Goal: Transaction & Acquisition: Purchase product/service

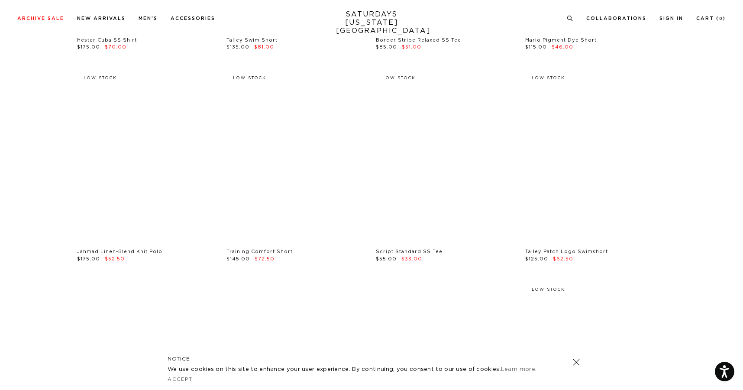
scroll to position [1988, 1]
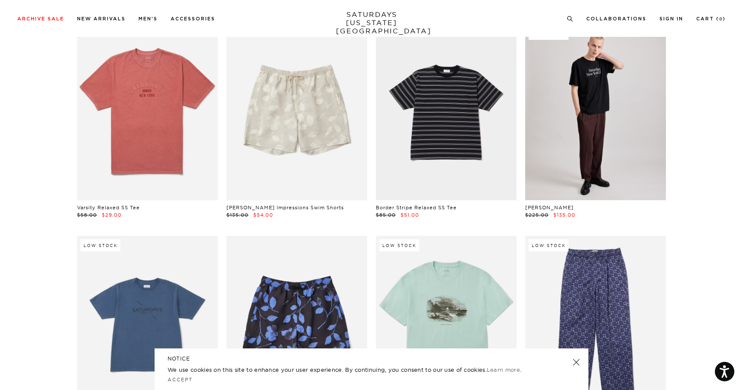
click at [577, 362] on link at bounding box center [576, 362] width 12 height 12
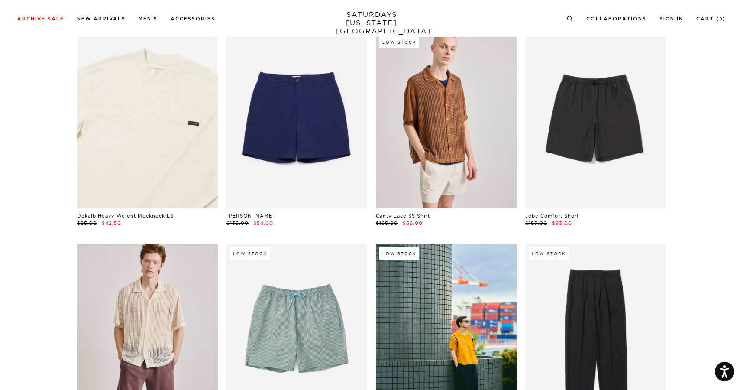
scroll to position [2613, 0]
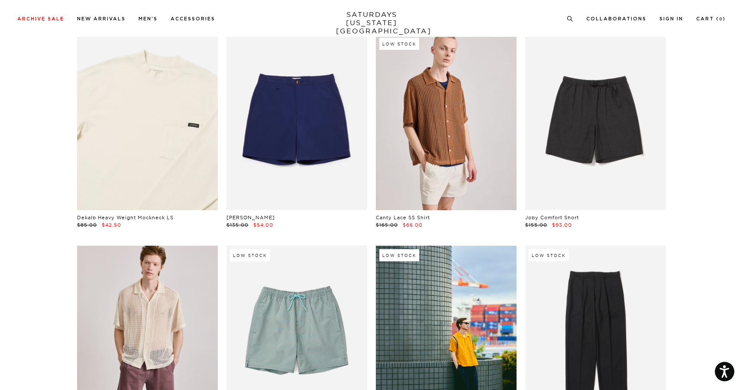
click at [126, 145] on link at bounding box center [147, 122] width 141 height 176
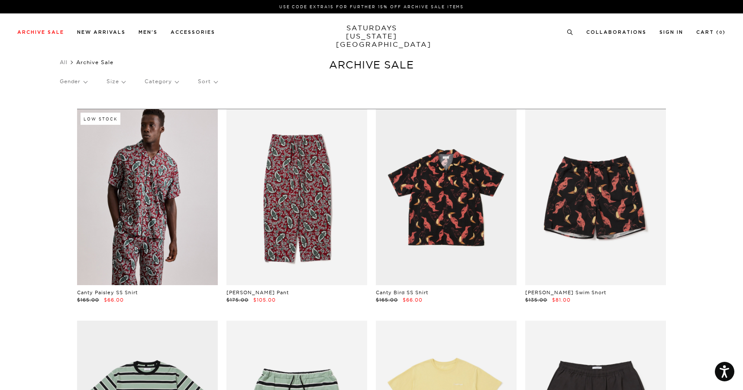
scroll to position [0, 0]
click at [113, 86] on p "Size" at bounding box center [116, 81] width 19 height 20
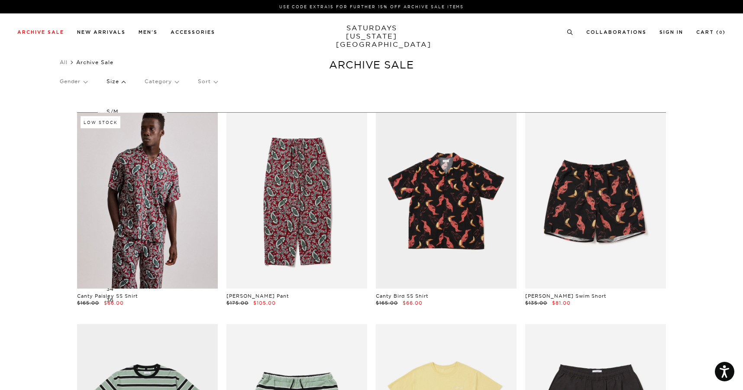
scroll to position [0, 0]
click at [110, 81] on p "Size" at bounding box center [116, 81] width 19 height 20
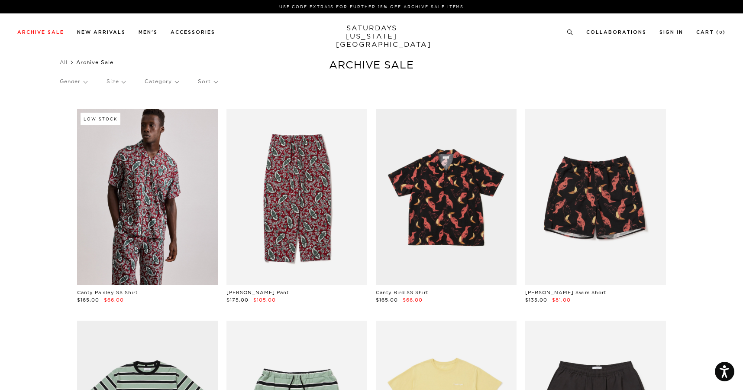
click at [117, 79] on p "Size" at bounding box center [116, 81] width 19 height 20
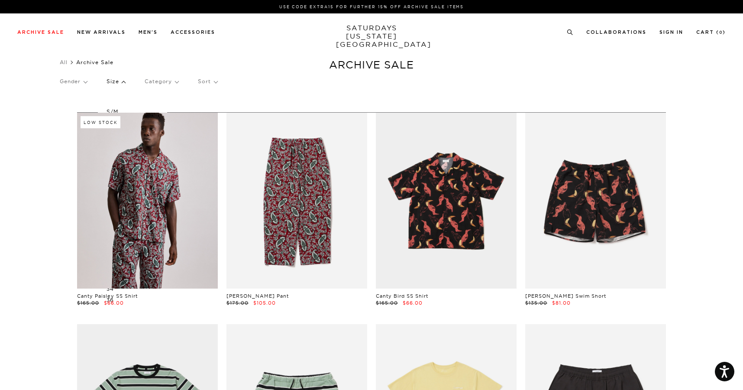
click at [118, 80] on p "Size" at bounding box center [116, 81] width 19 height 20
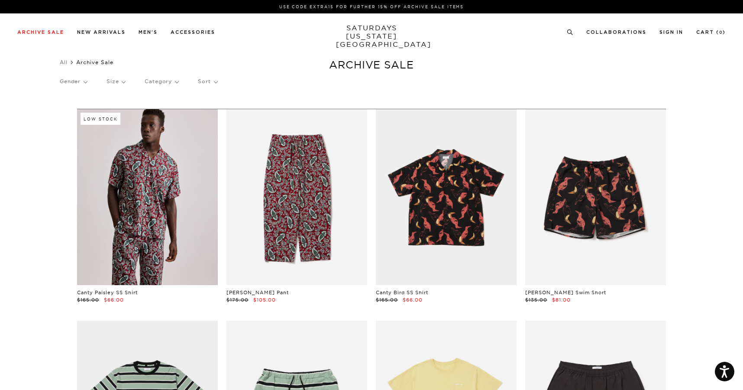
click at [120, 79] on p "Size" at bounding box center [116, 81] width 19 height 20
click at [113, 82] on p "Size" at bounding box center [116, 81] width 19 height 20
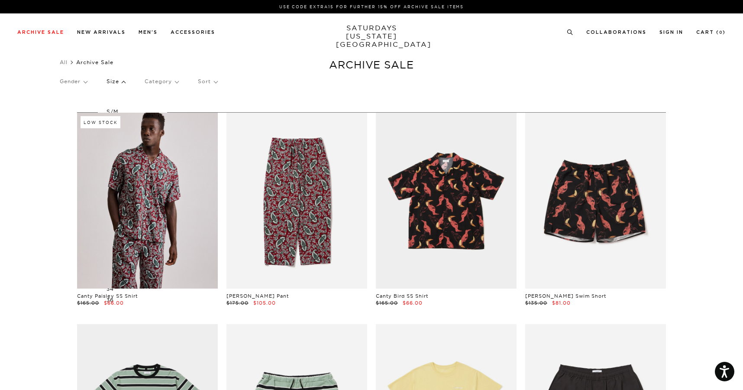
click at [113, 82] on p "Size" at bounding box center [116, 81] width 19 height 20
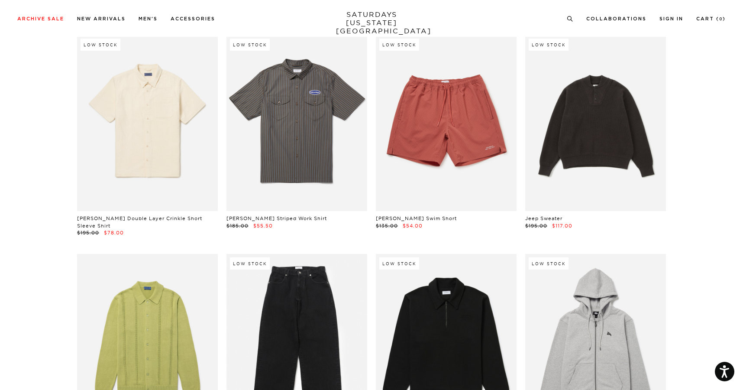
scroll to position [8085, 5]
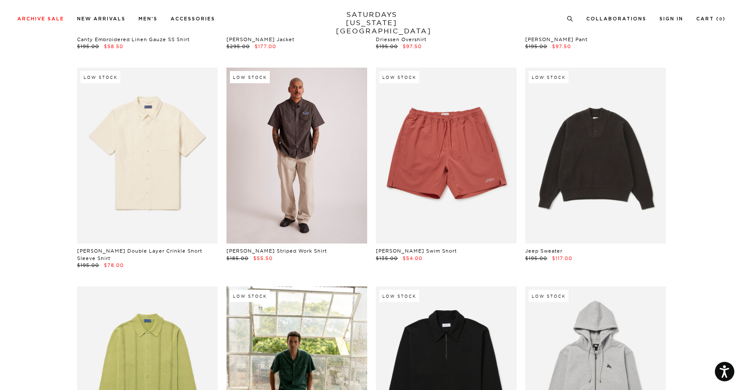
click at [325, 176] on link at bounding box center [297, 156] width 141 height 176
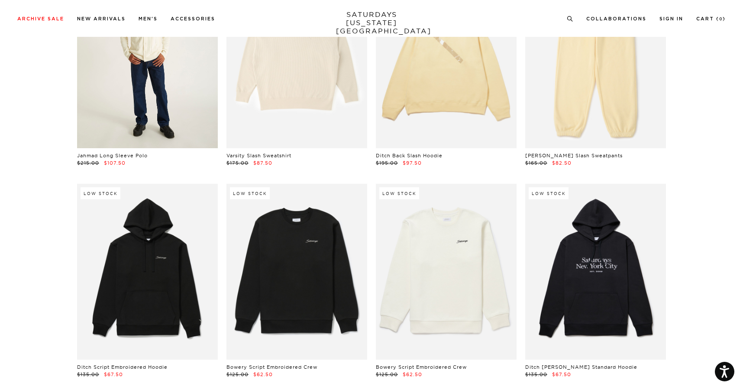
scroll to position [8681, 5]
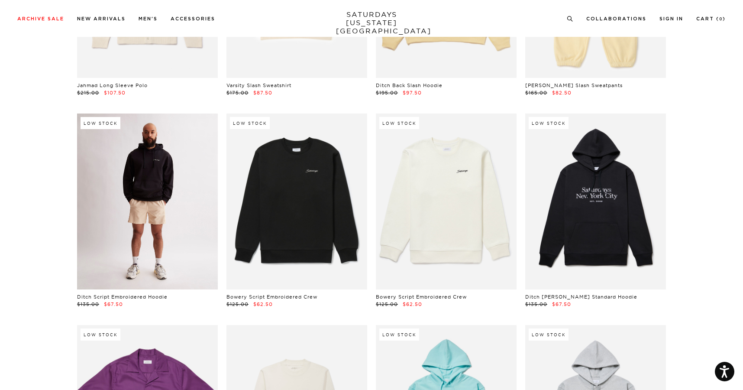
click at [124, 187] on link at bounding box center [147, 201] width 141 height 176
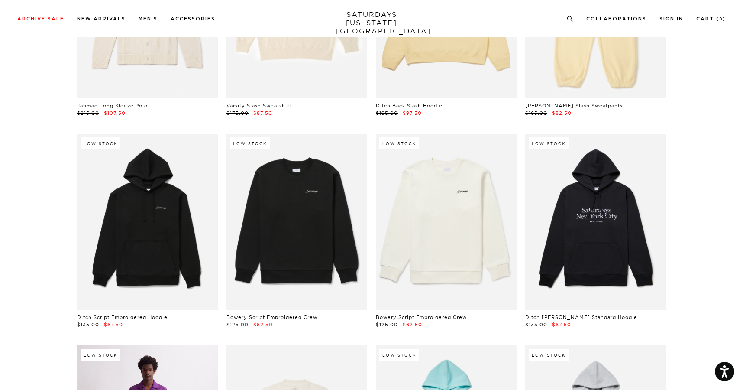
scroll to position [8633, 5]
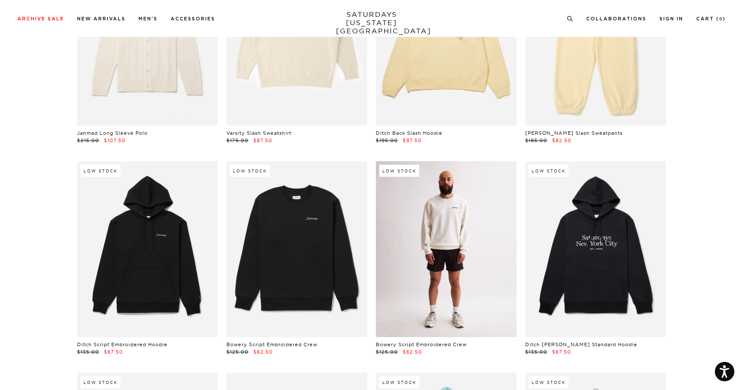
click at [415, 219] on link at bounding box center [446, 249] width 141 height 176
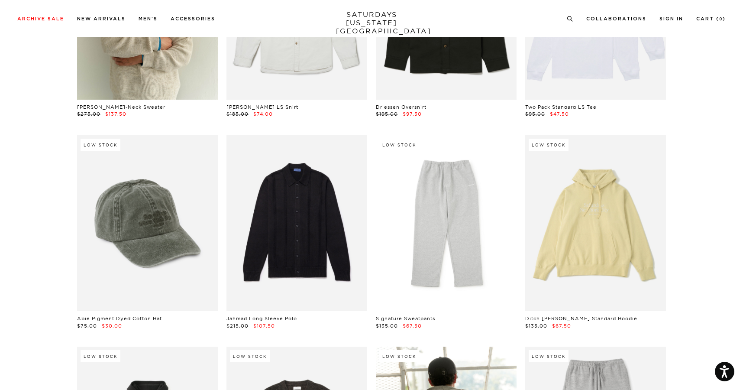
scroll to position [9302, 5]
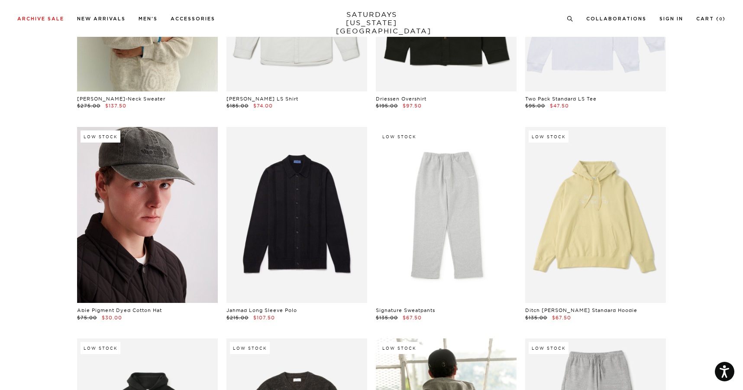
click at [107, 239] on link at bounding box center [147, 215] width 141 height 176
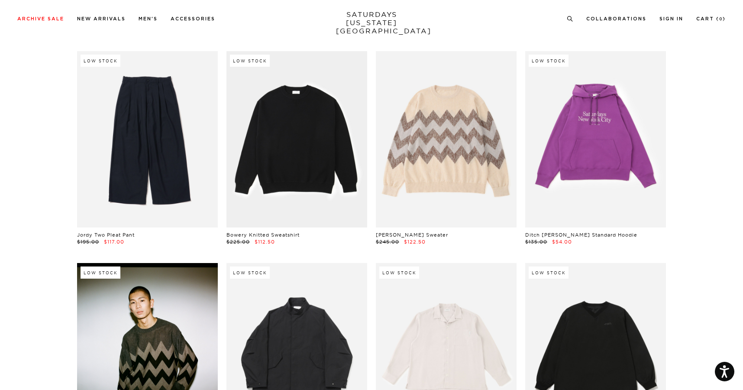
scroll to position [9883, 5]
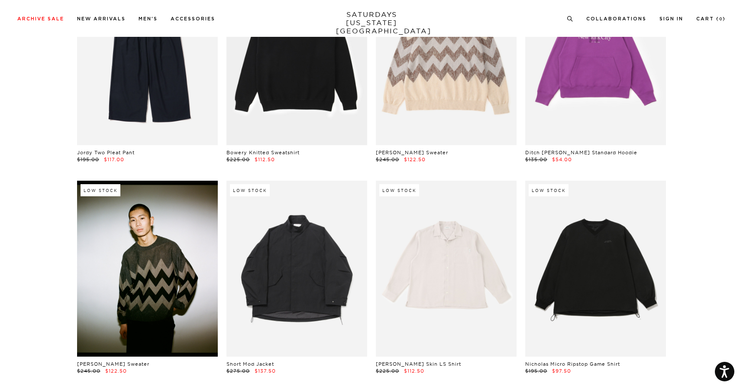
click at [136, 288] on link at bounding box center [147, 269] width 141 height 176
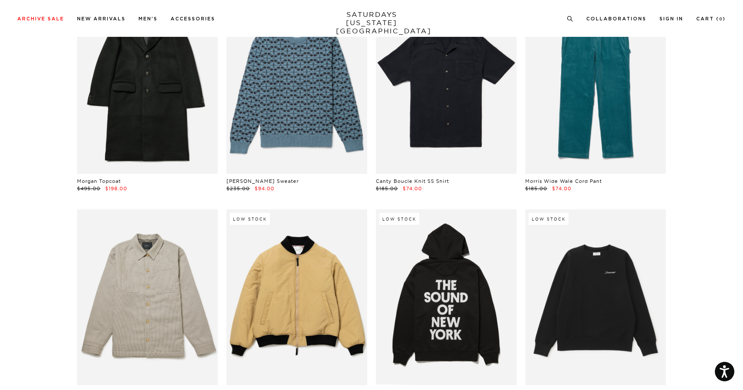
scroll to position [12820, 5]
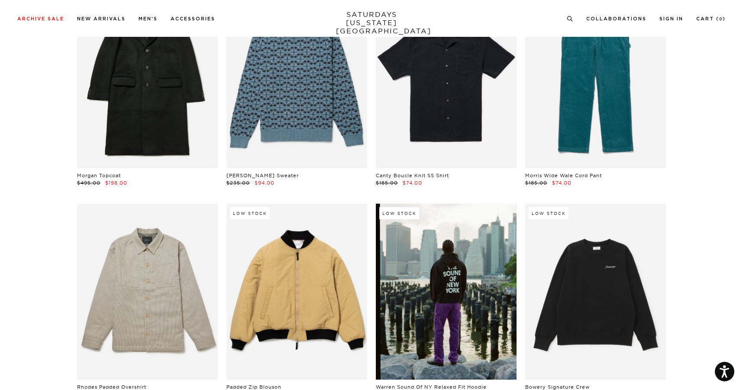
click at [417, 262] on link at bounding box center [446, 292] width 141 height 176
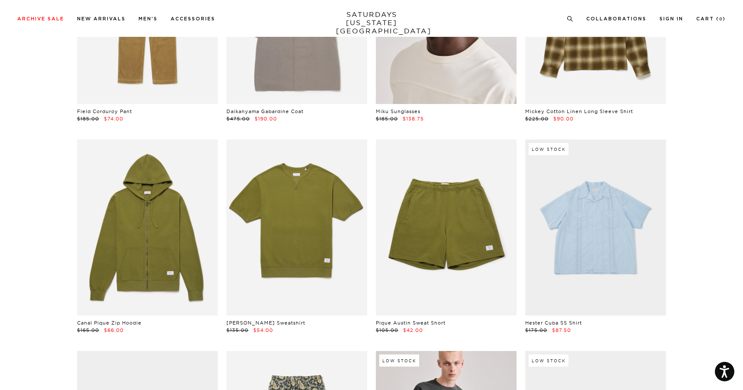
scroll to position [5384, 5]
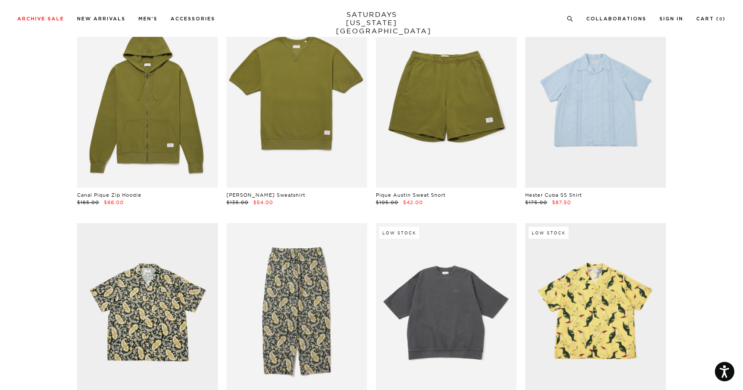
click at [483, 294] on link at bounding box center [446, 311] width 141 height 176
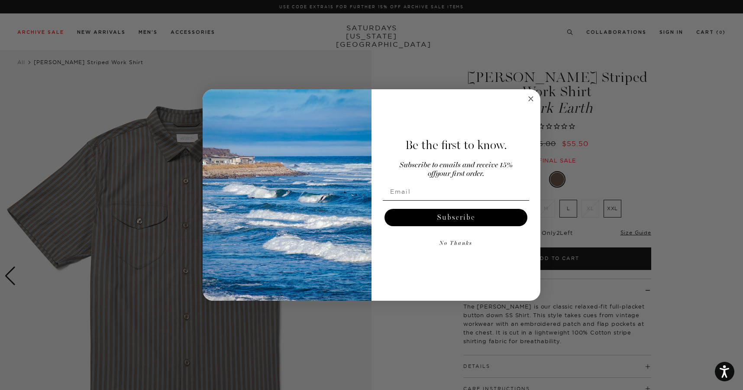
click at [529, 97] on icon "Close dialog" at bounding box center [531, 99] width 10 height 10
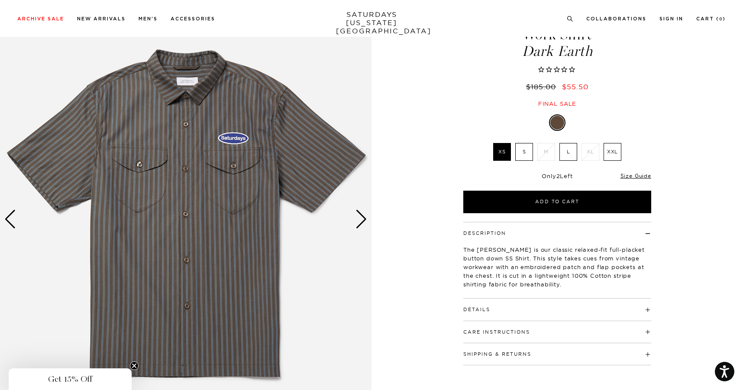
scroll to position [111, 0]
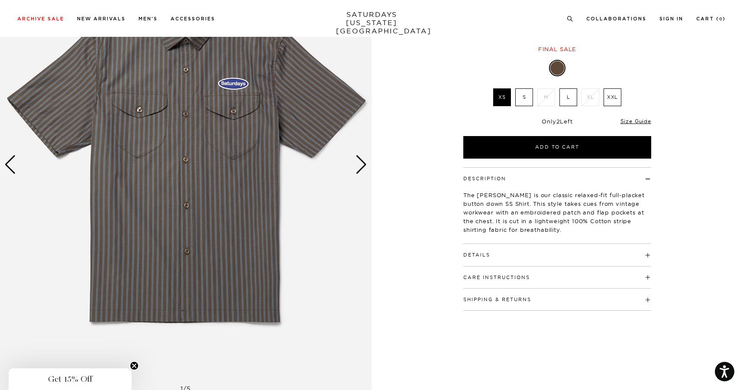
click at [362, 164] on div "Next slide" at bounding box center [362, 164] width 12 height 19
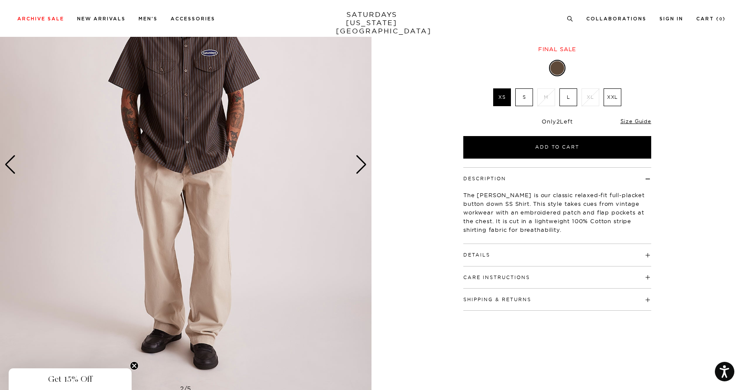
scroll to position [28, 0]
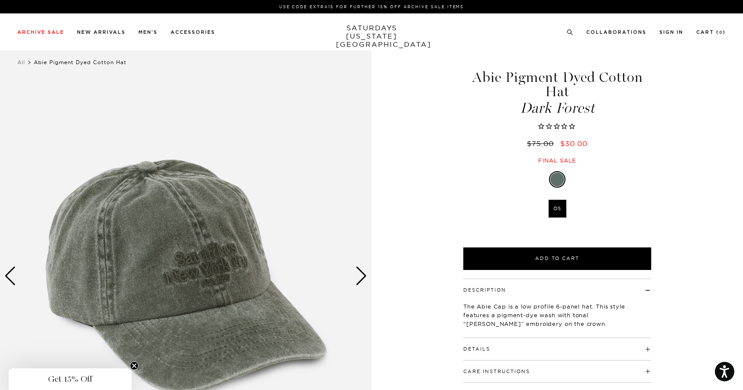
click at [360, 275] on div "Next slide" at bounding box center [362, 275] width 12 height 19
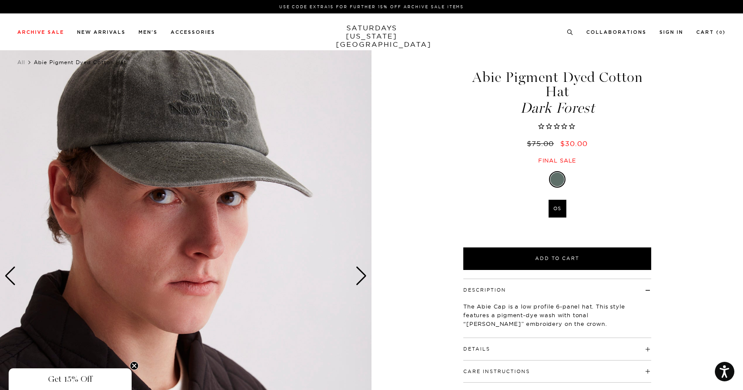
click at [360, 275] on div "Next slide" at bounding box center [362, 275] width 12 height 19
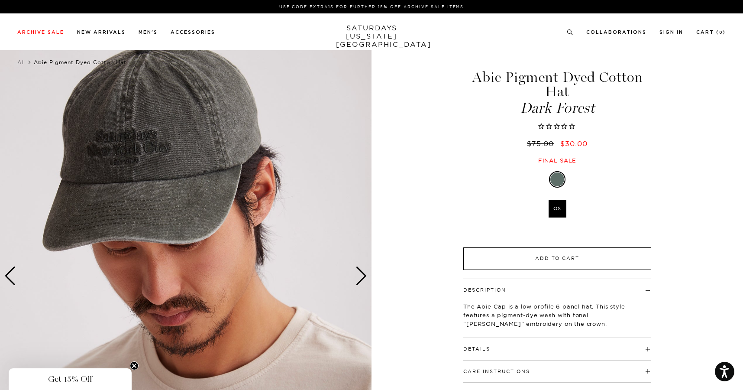
click at [500, 264] on button "Add to Cart" at bounding box center [557, 258] width 188 height 23
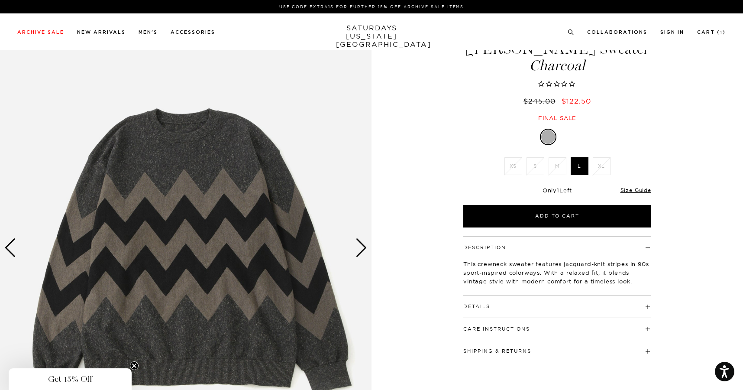
scroll to position [73, 0]
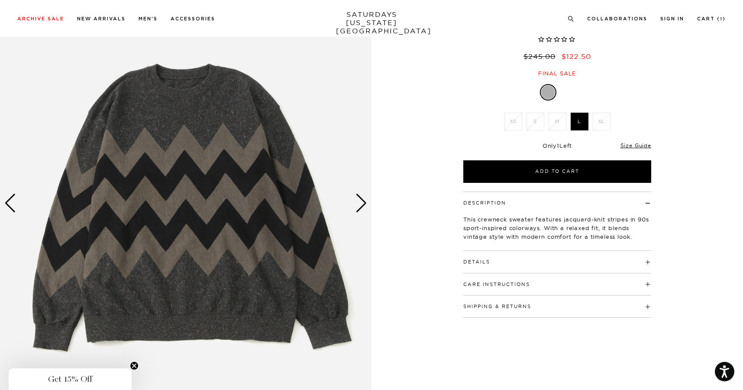
click at [360, 203] on div "Next slide" at bounding box center [362, 203] width 12 height 19
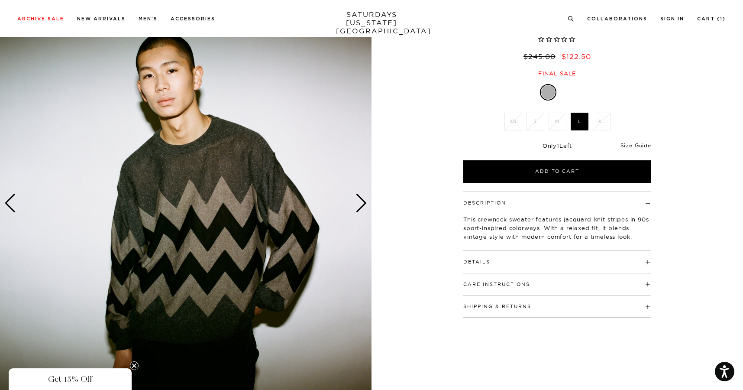
click at [357, 208] on div "Next slide" at bounding box center [362, 203] width 12 height 19
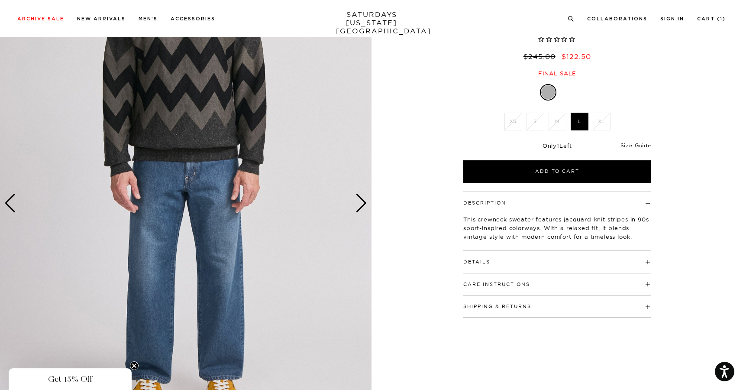
click at [357, 208] on div "Next slide" at bounding box center [362, 203] width 12 height 19
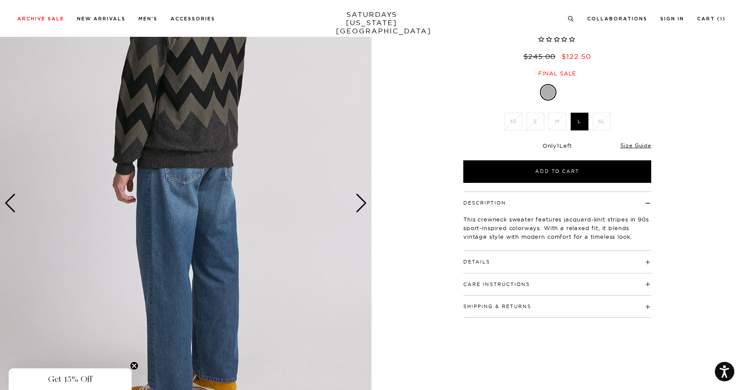
click at [357, 208] on div "Next slide" at bounding box center [362, 203] width 12 height 19
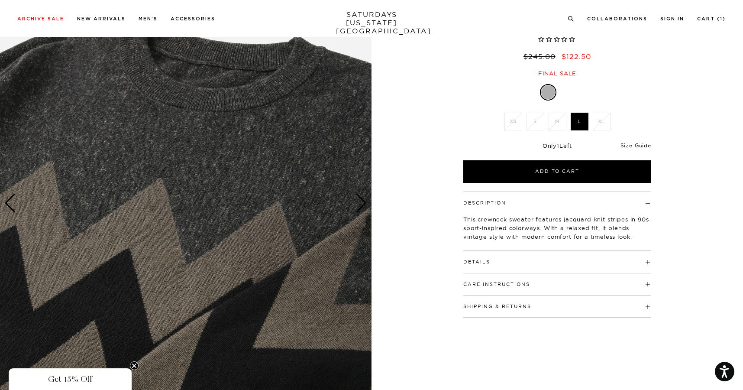
click at [357, 208] on div "Next slide" at bounding box center [362, 203] width 12 height 19
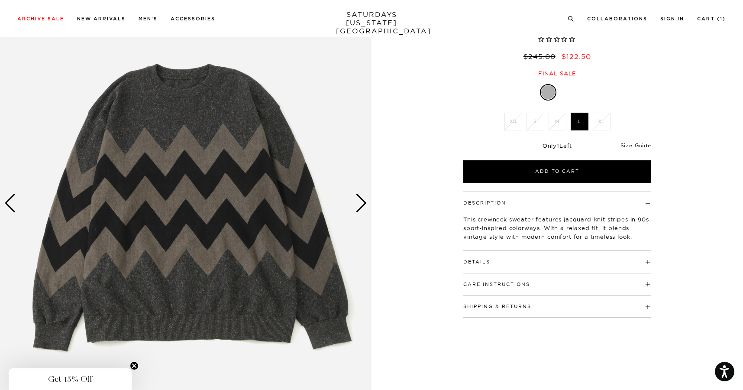
click at [357, 208] on div "Next slide" at bounding box center [362, 203] width 12 height 19
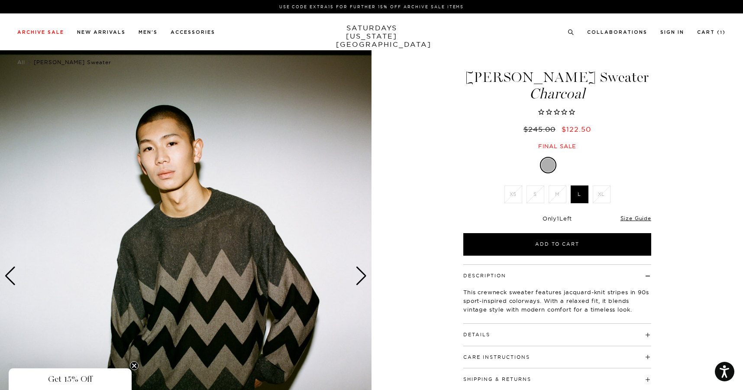
scroll to position [0, 1]
drag, startPoint x: 564, startPoint y: 78, endPoint x: 484, endPoint y: 74, distance: 79.8
click at [484, 74] on h1 "[PERSON_NAME] Sweater Charcoal" at bounding box center [557, 85] width 191 height 31
click at [484, 75] on h1 "Greg Spike Sweater Charcoal" at bounding box center [557, 85] width 191 height 31
click at [362, 269] on div "Next slide" at bounding box center [362, 275] width 12 height 19
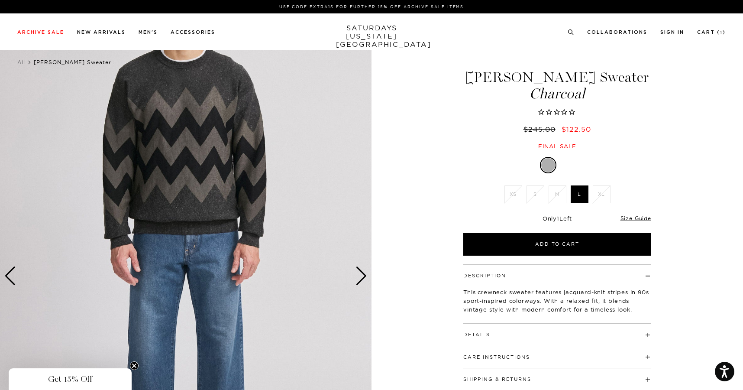
click at [362, 269] on div "Next slide" at bounding box center [362, 275] width 12 height 19
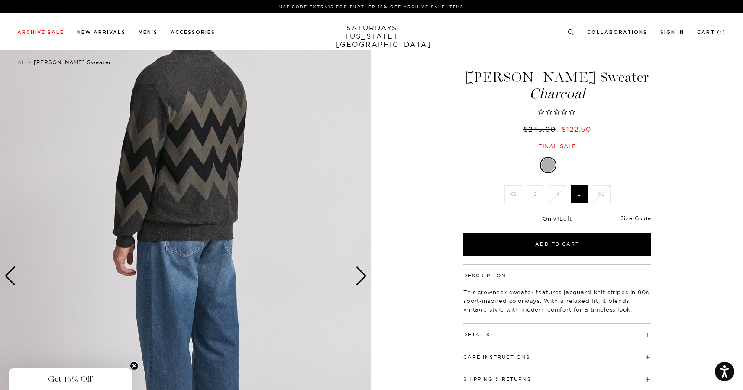
click at [362, 269] on div "Next slide" at bounding box center [362, 275] width 12 height 19
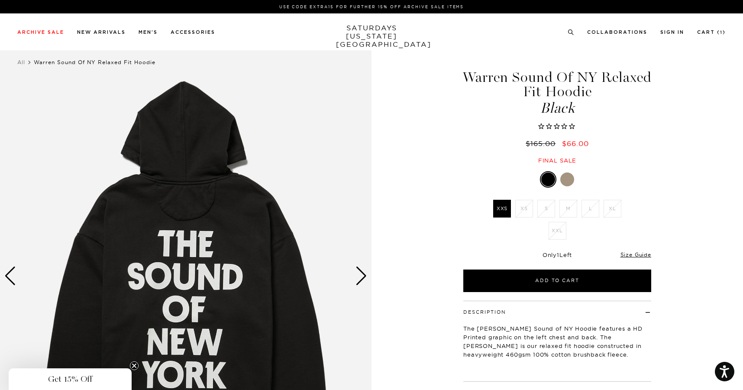
click at [570, 178] on div at bounding box center [567, 179] width 14 height 14
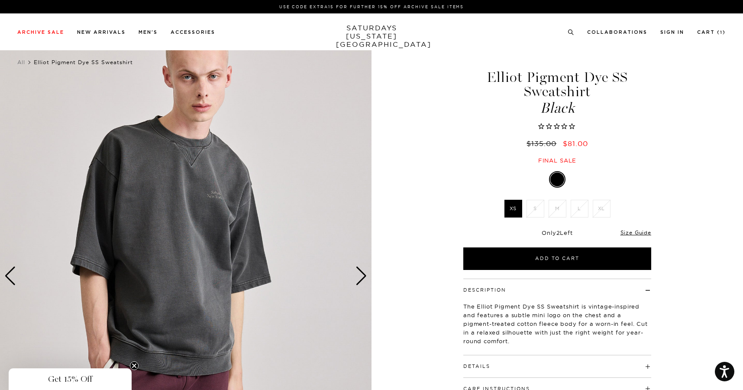
click at [356, 275] on div "Next slide" at bounding box center [362, 275] width 12 height 19
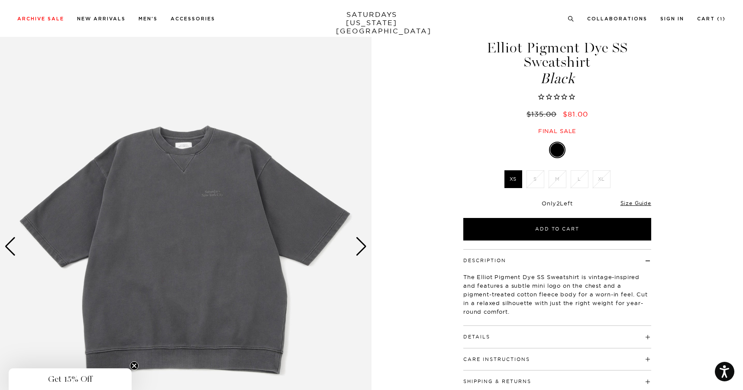
scroll to position [66, 0]
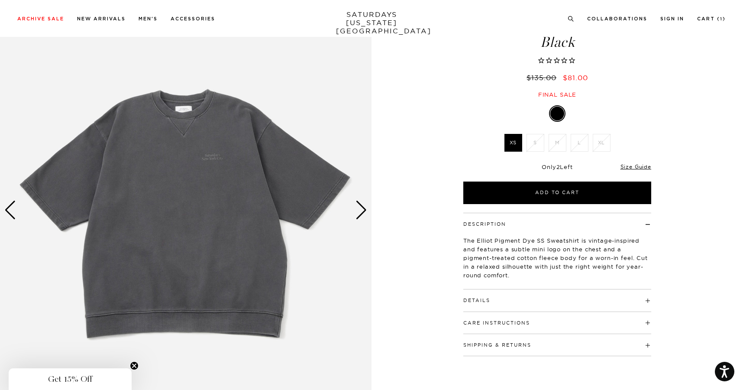
click at [361, 212] on div "Next slide" at bounding box center [362, 210] width 12 height 19
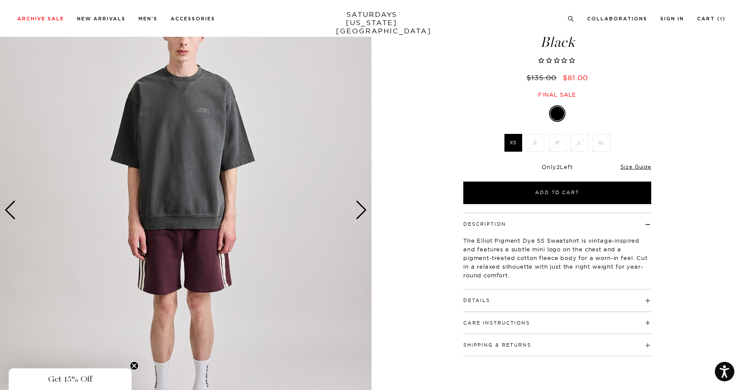
click at [361, 212] on div "Next slide" at bounding box center [362, 210] width 12 height 19
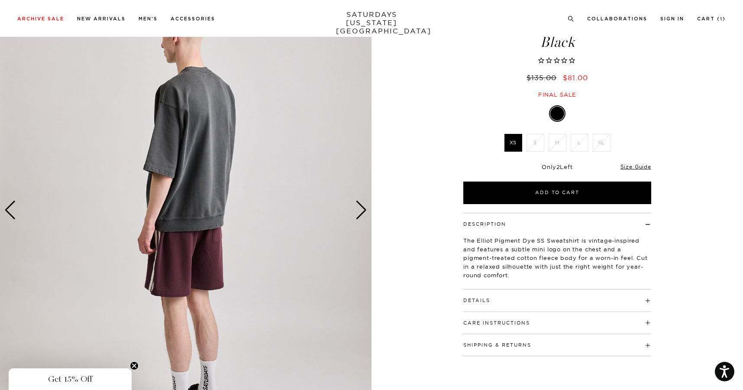
click at [361, 212] on div "Next slide" at bounding box center [362, 210] width 12 height 19
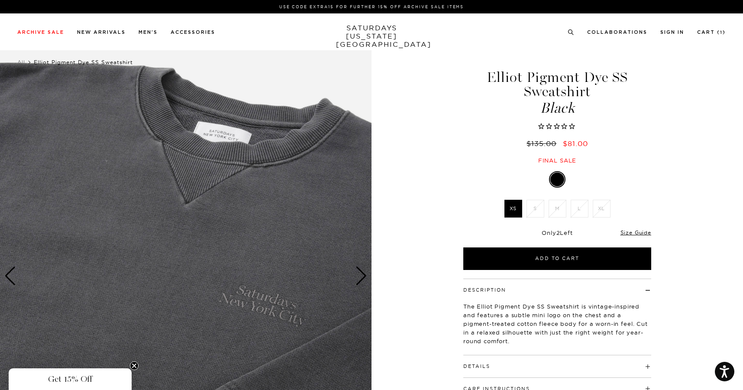
scroll to position [0, 0]
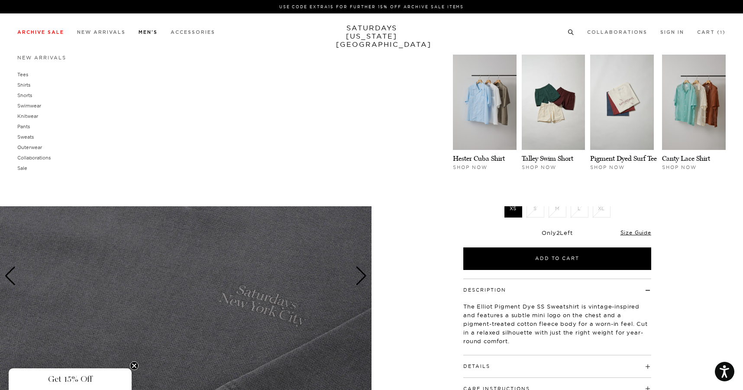
click at [152, 32] on link "Men's" at bounding box center [148, 32] width 19 height 5
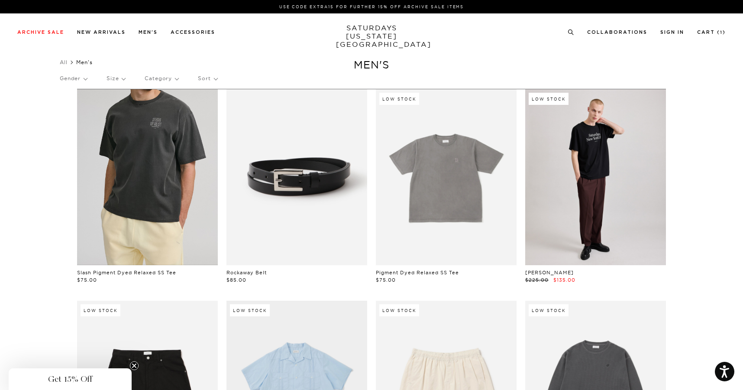
scroll to position [0, 1]
click at [182, 178] on link at bounding box center [147, 177] width 141 height 176
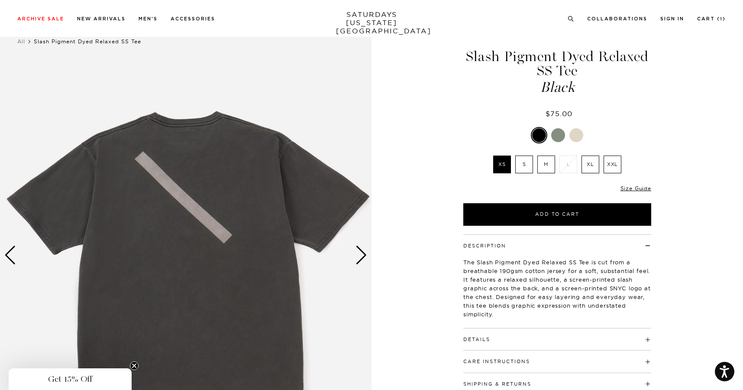
scroll to position [21, 1]
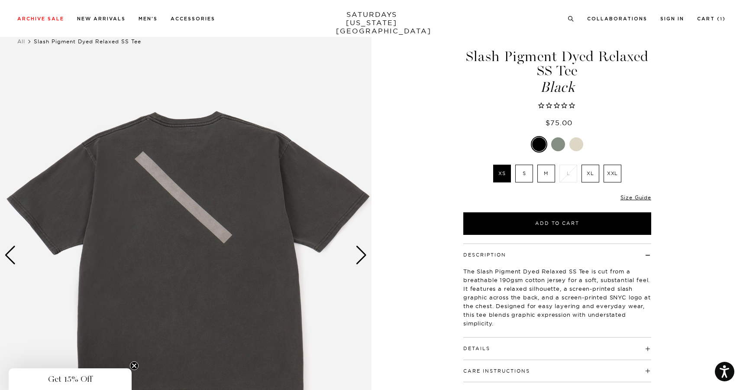
click at [361, 256] on div "Next slide" at bounding box center [362, 255] width 12 height 19
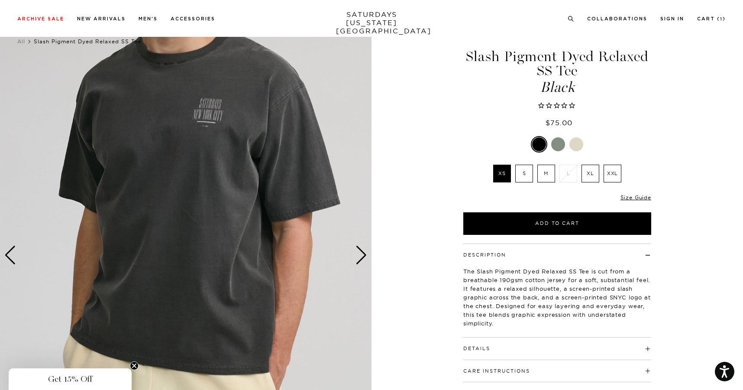
click at [361, 256] on div "Next slide" at bounding box center [362, 255] width 12 height 19
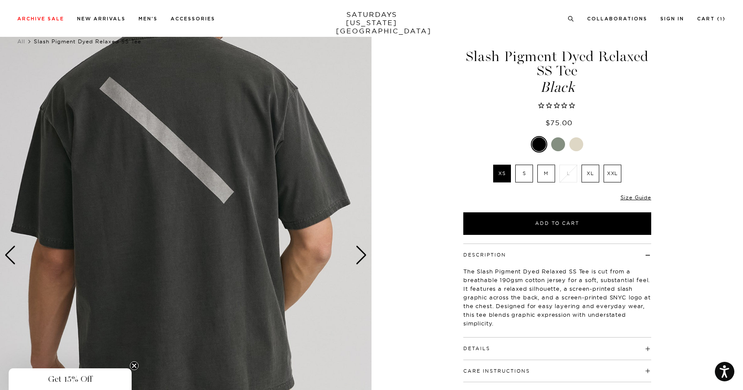
click at [361, 256] on div "Next slide" at bounding box center [362, 255] width 12 height 19
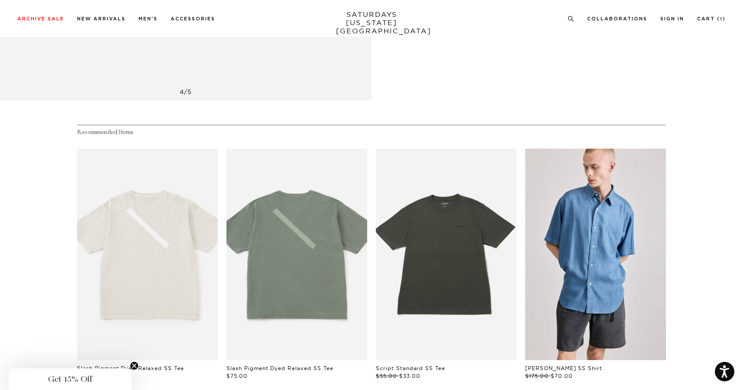
scroll to position [408, 1]
